Goal: Transaction & Acquisition: Purchase product/service

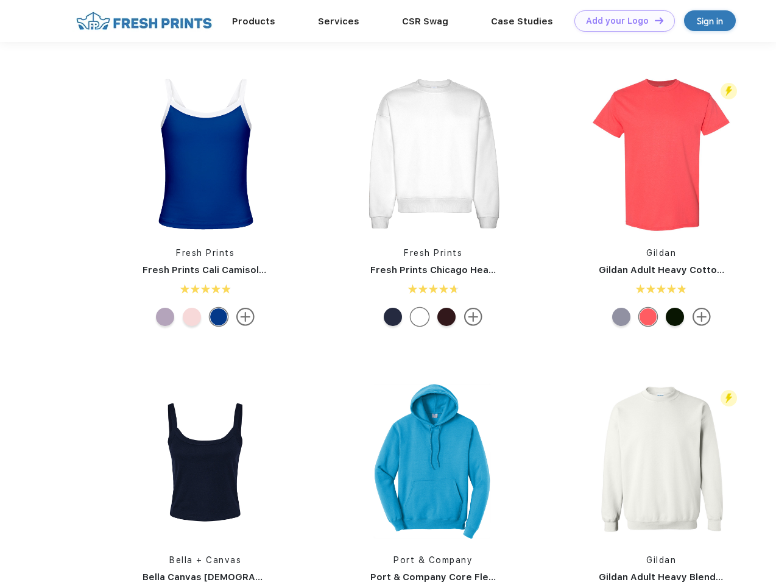
scroll to position [1, 0]
click at [620, 21] on link "Add your Logo Design Tool" at bounding box center [625, 20] width 101 height 21
click at [0, 0] on div "Design Tool" at bounding box center [0, 0] width 0 height 0
click at [654, 20] on link "Add your Logo Design Tool" at bounding box center [625, 20] width 101 height 21
click at [205, 154] on img at bounding box center [205, 154] width 162 height 162
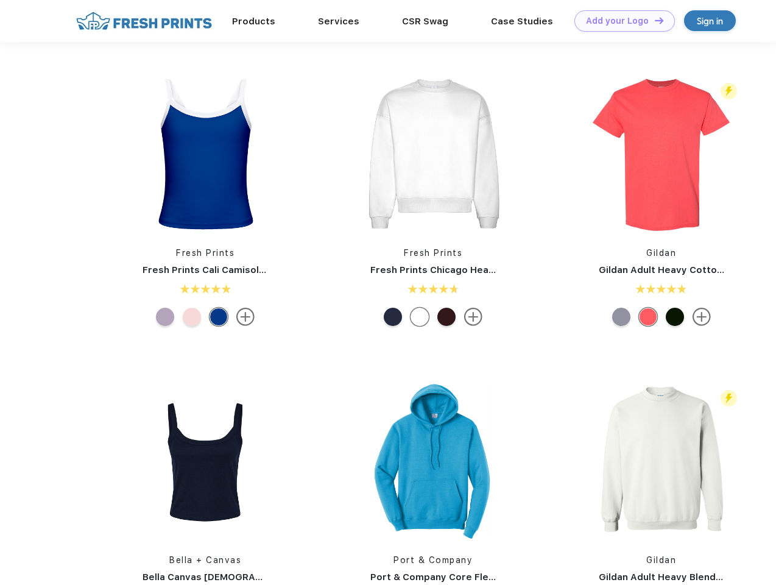
click at [165, 317] on div at bounding box center [165, 317] width 18 height 18
click at [192, 317] on div at bounding box center [192, 317] width 18 height 18
click at [219, 317] on div at bounding box center [219, 317] width 18 height 18
click at [433, 154] on img at bounding box center [433, 154] width 162 height 162
click at [393, 317] on div at bounding box center [393, 317] width 18 height 18
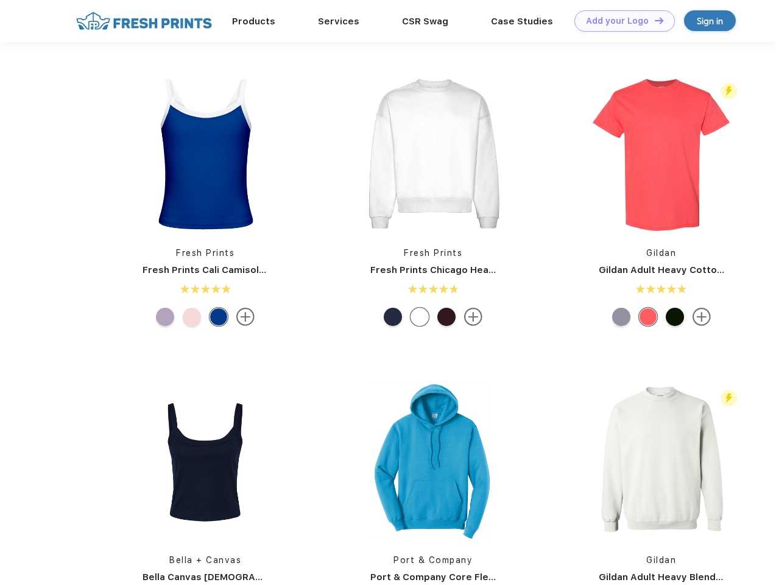
click at [420, 317] on div at bounding box center [420, 317] width 18 height 18
